Goal: Communication & Community: Share content

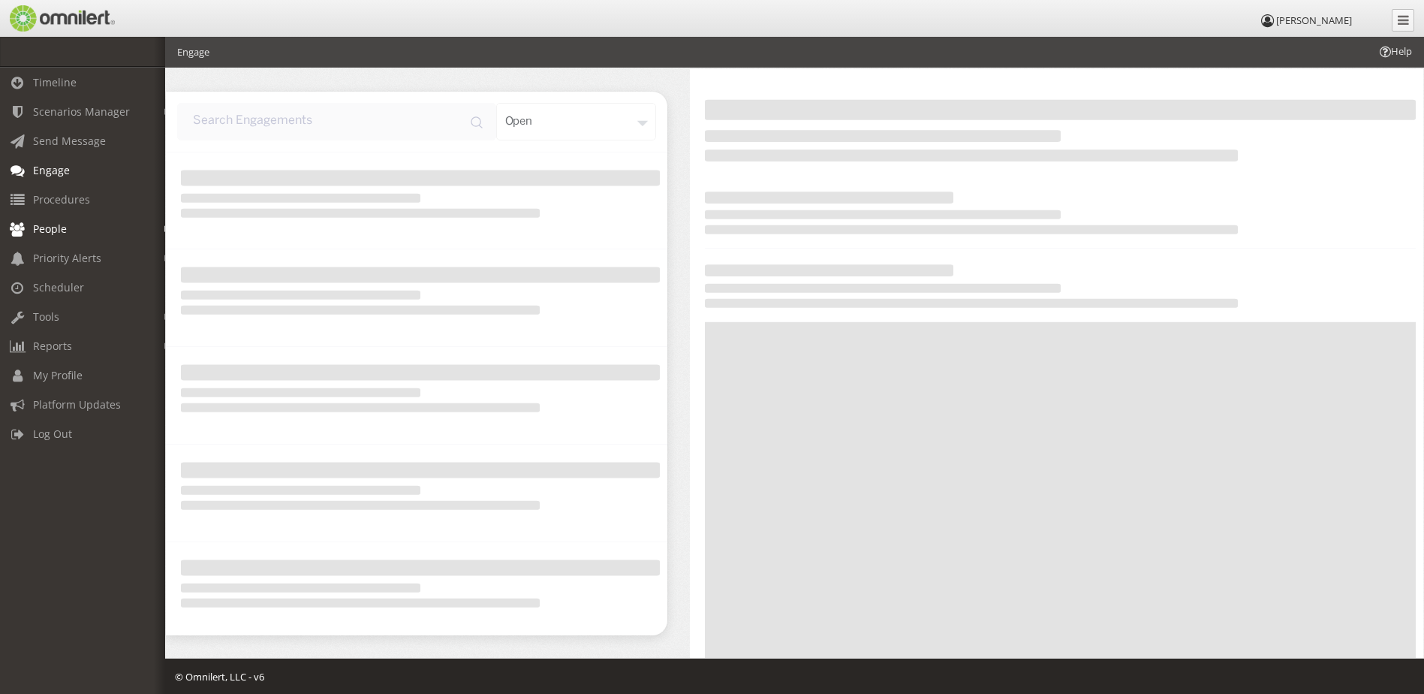
click at [53, 228] on span "People" at bounding box center [50, 228] width 34 height 14
click at [71, 257] on link "Subscribers" at bounding box center [89, 260] width 179 height 25
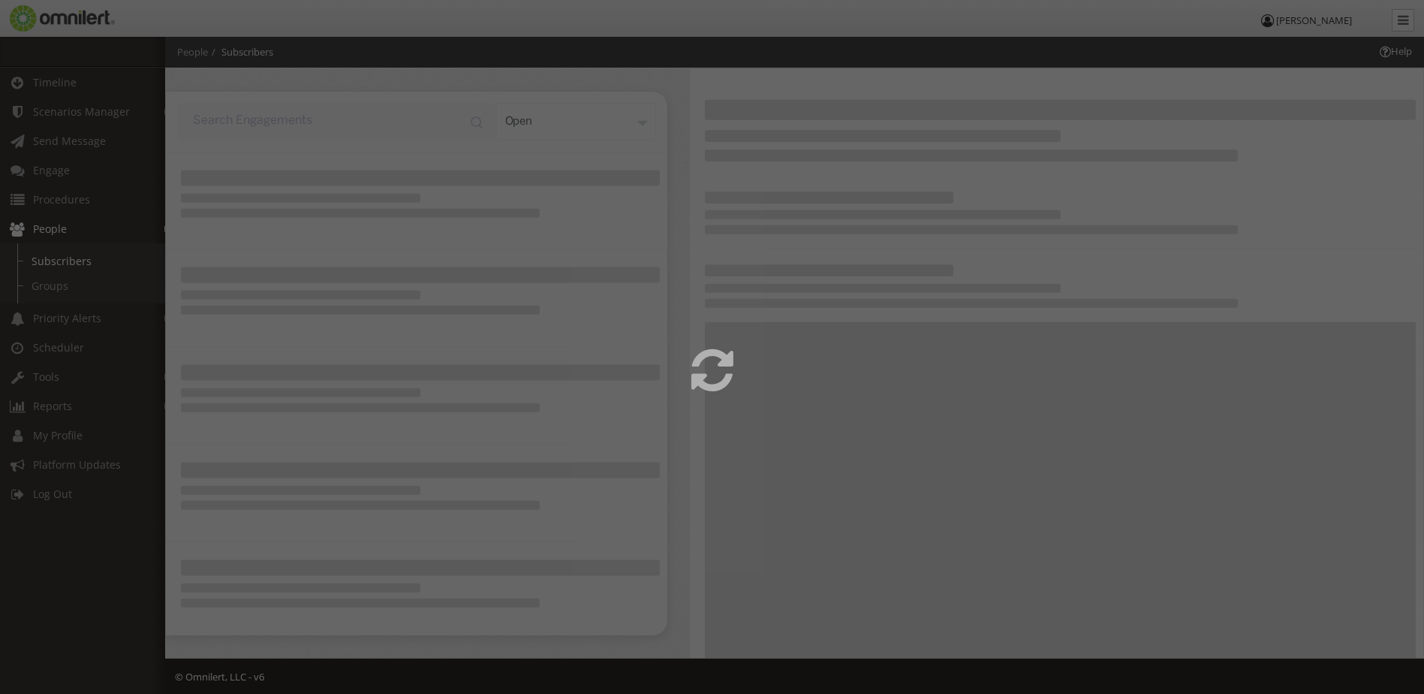
select select
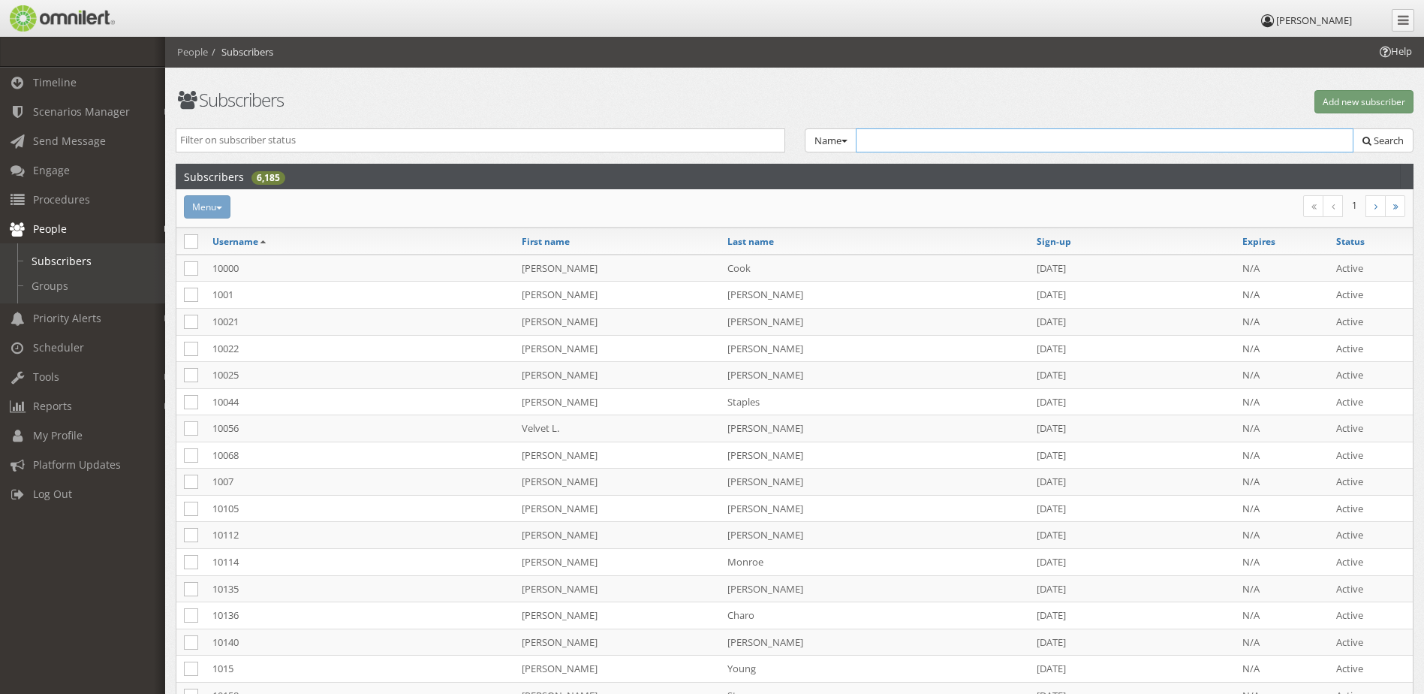
click at [875, 139] on input "text" at bounding box center [1105, 140] width 498 height 24
paste input "[PERSON_NAME]"
type input "[PERSON_NAME]"
click at [1384, 138] on span "Search" at bounding box center [1389, 141] width 30 height 14
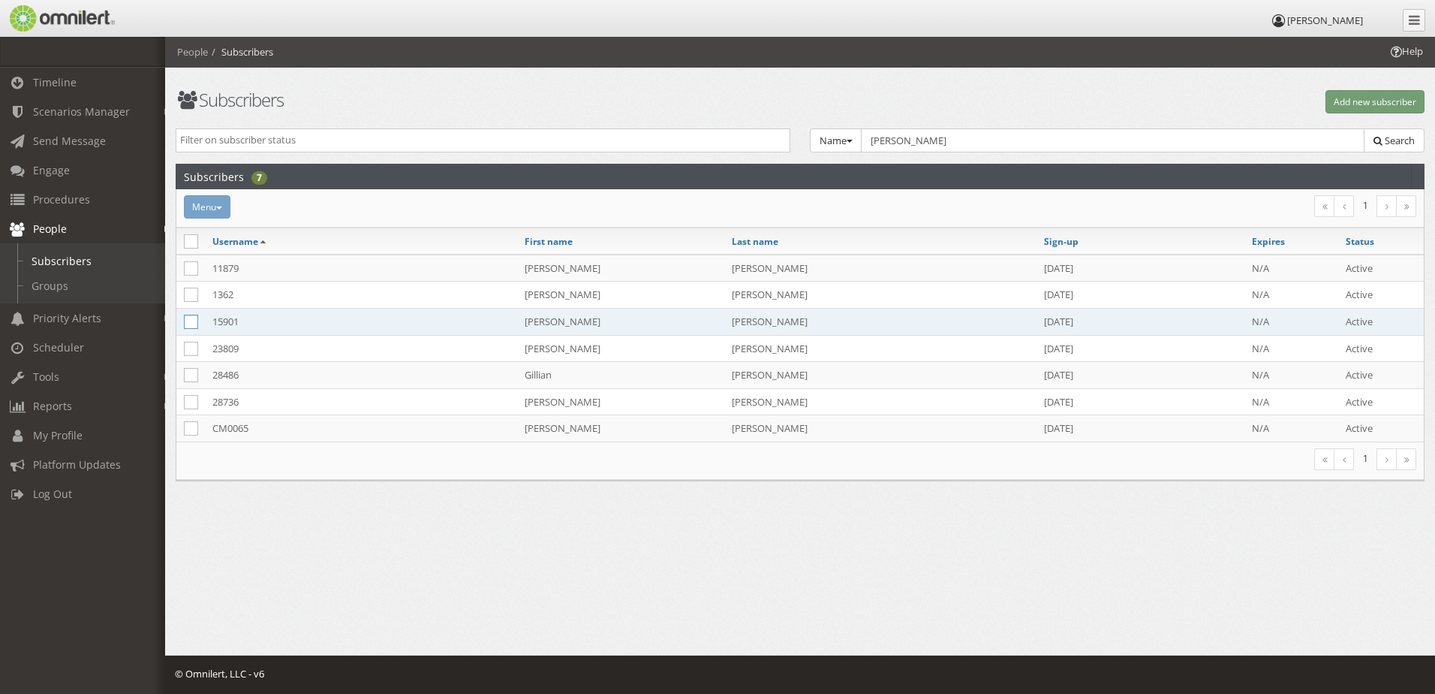
click at [194, 321] on icon at bounding box center [191, 322] width 14 height 14
checkbox input "true"
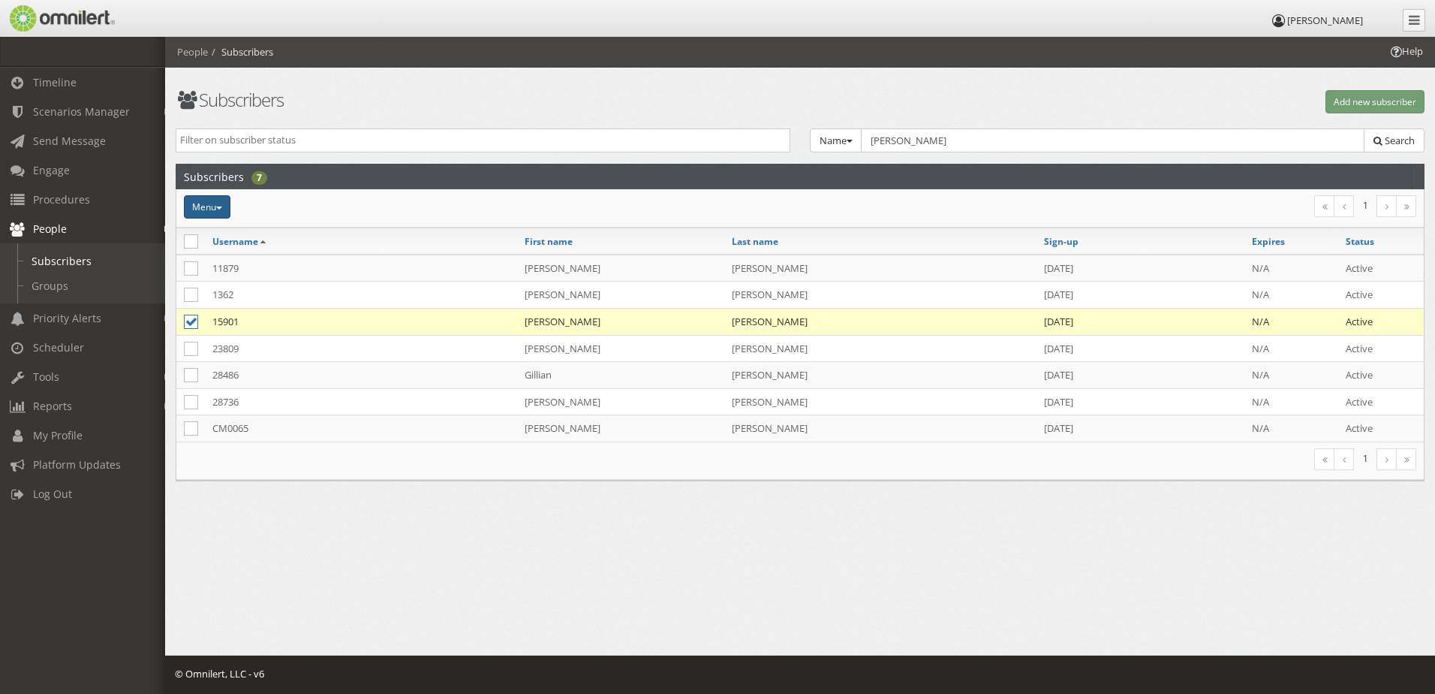
click at [205, 207] on button "Menu" at bounding box center [207, 206] width 47 height 23
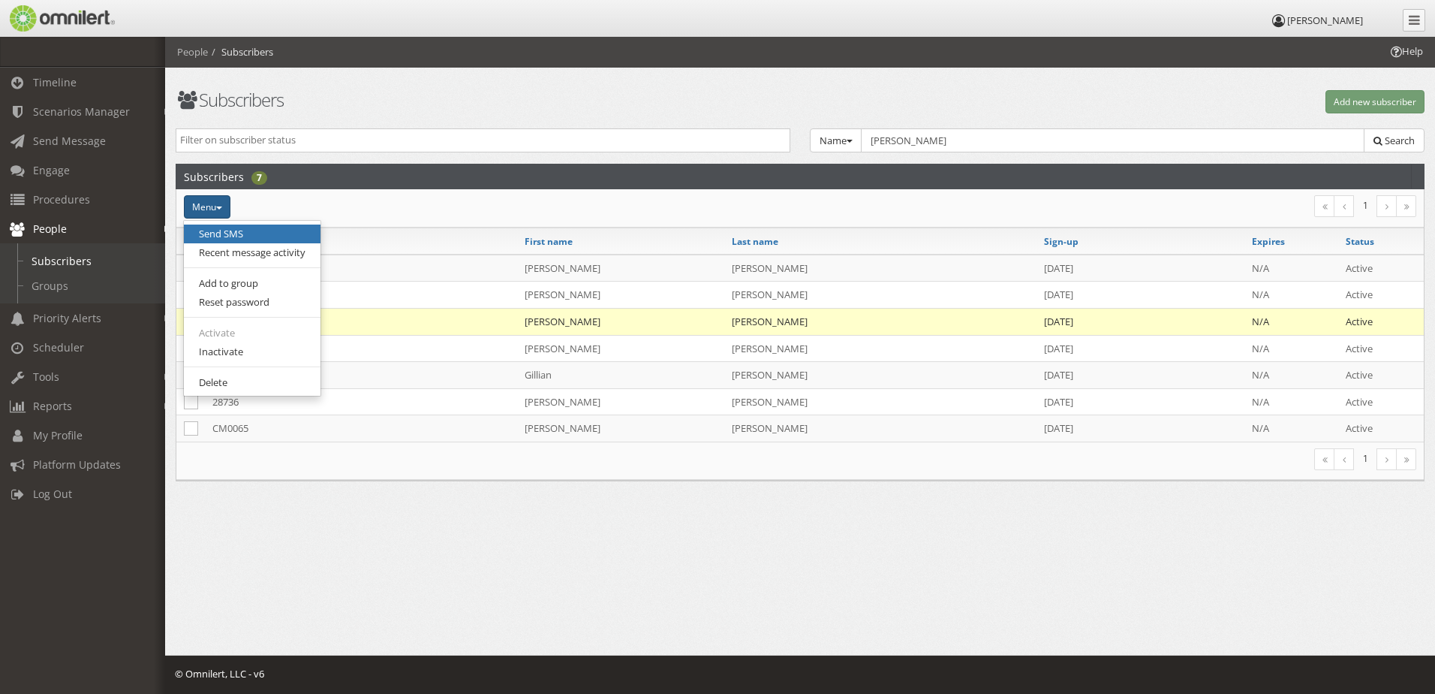
click at [228, 233] on link "Send SMS" at bounding box center [252, 233] width 137 height 19
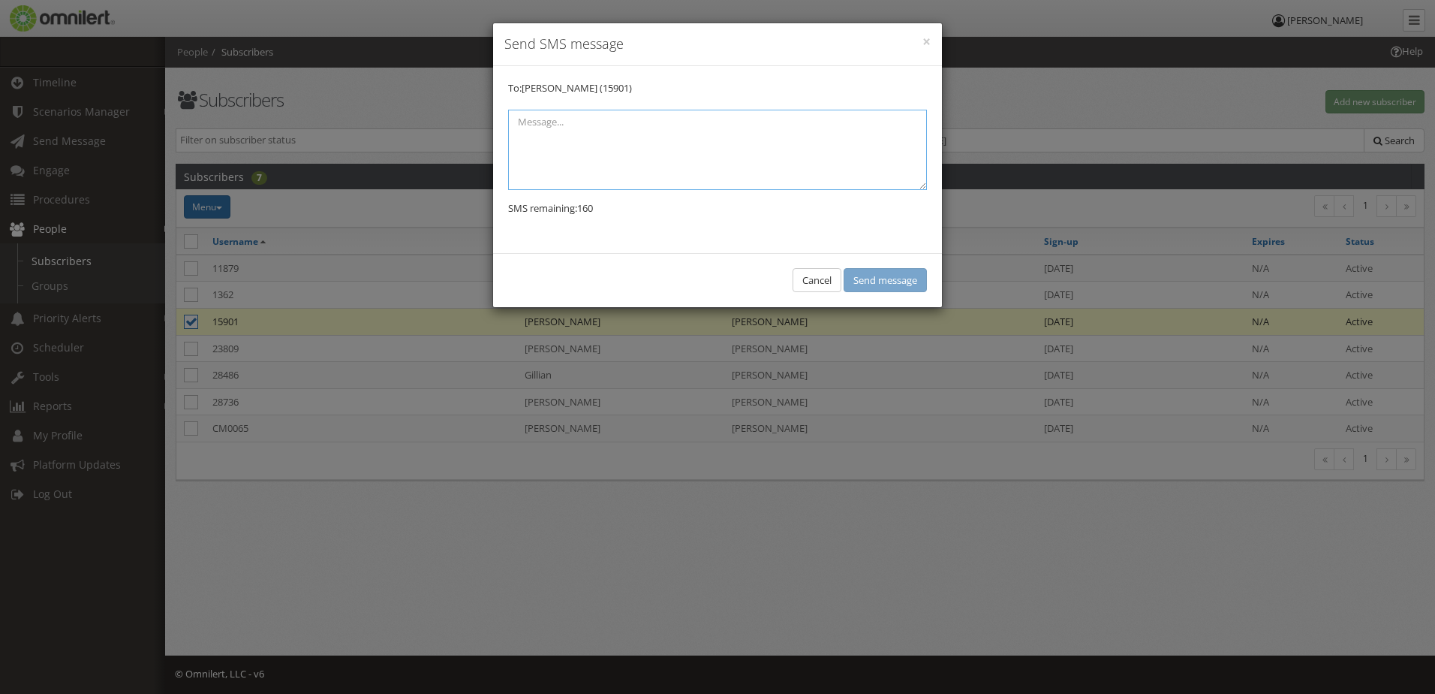
click at [558, 133] on textarea at bounding box center [717, 150] width 419 height 80
type textarea "H"
click at [570, 123] on textarea "Good mornig," at bounding box center [717, 150] width 419 height 80
click at [567, 124] on textarea "Good mornig," at bounding box center [717, 150] width 419 height 80
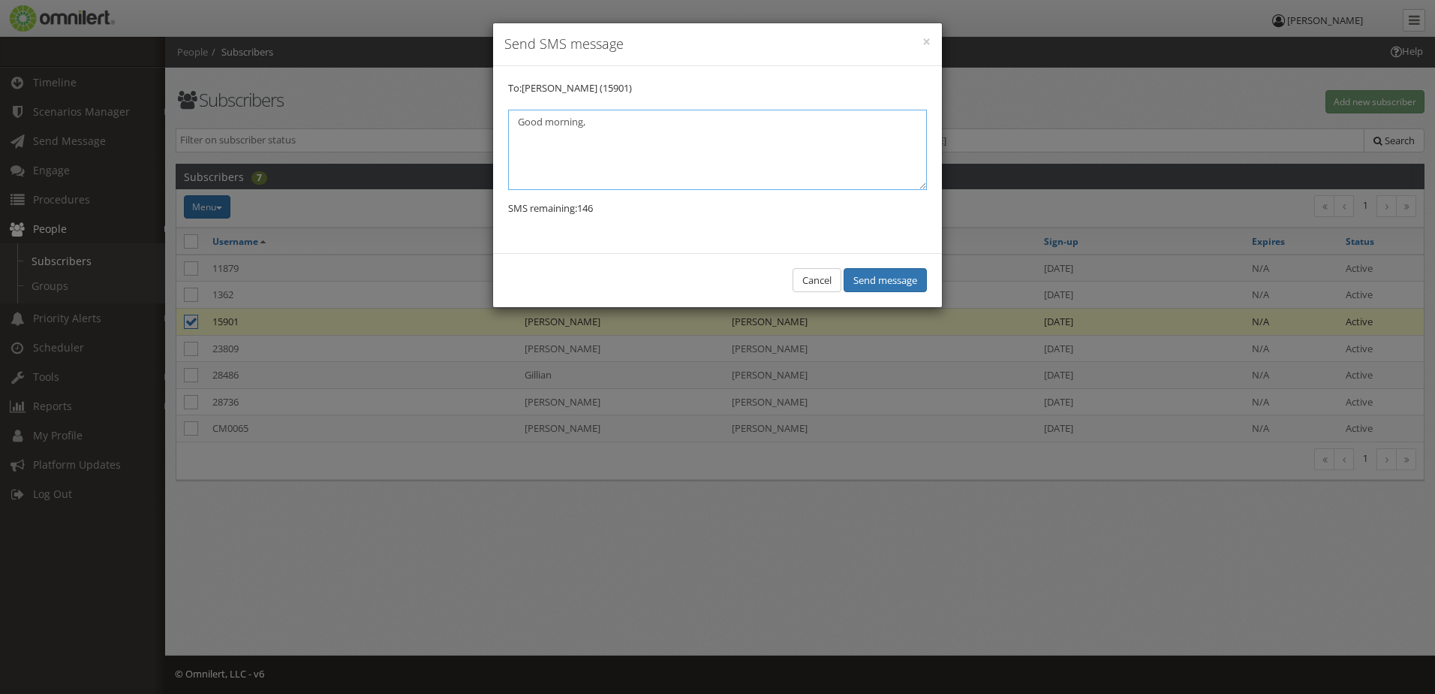
click at [575, 121] on textarea "Good morning," at bounding box center [717, 150] width 419 height 80
click at [601, 120] on textarea "Good morning," at bounding box center [717, 150] width 419 height 80
type textarea "Good morning, [PERSON_NAME]! [PERSON_NAME] is here for an interview."
click at [887, 279] on button "Send message" at bounding box center [885, 280] width 83 height 25
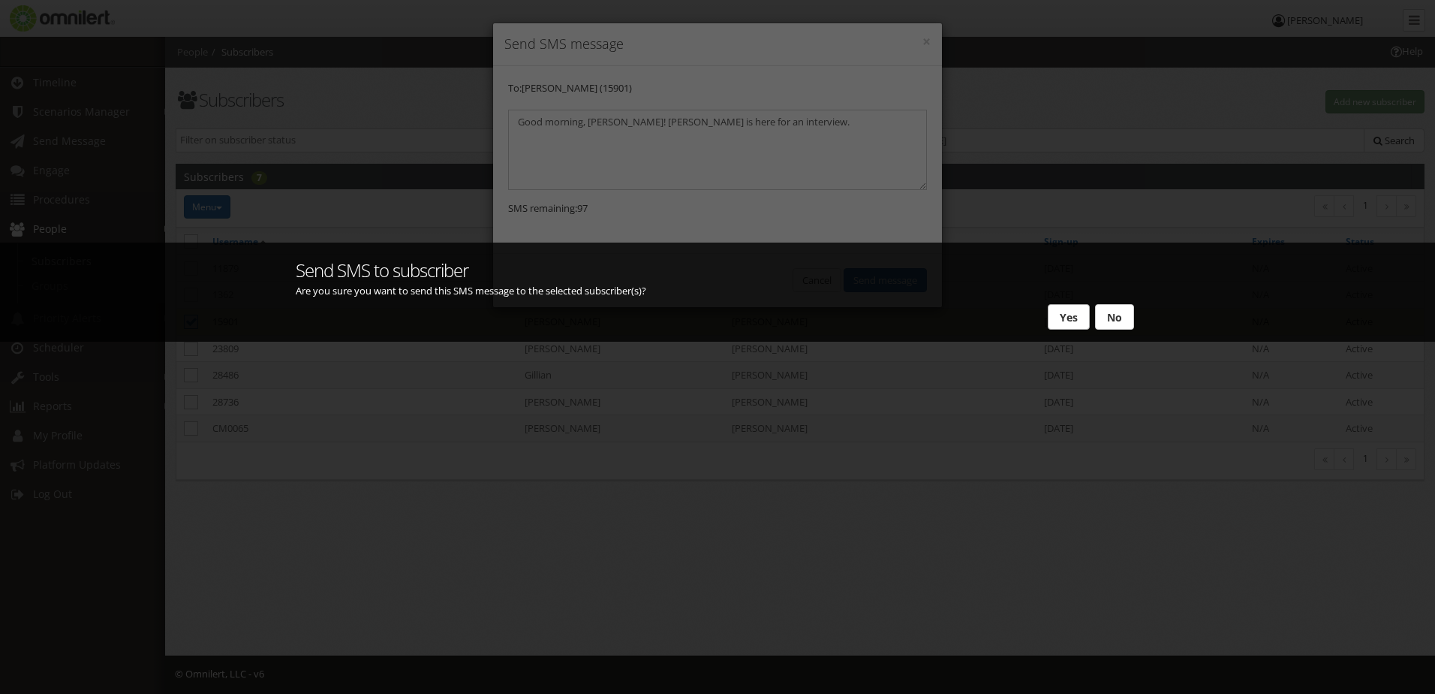
click at [1059, 315] on button "Yes" at bounding box center [1069, 317] width 42 height 26
